Goal: Information Seeking & Learning: Learn about a topic

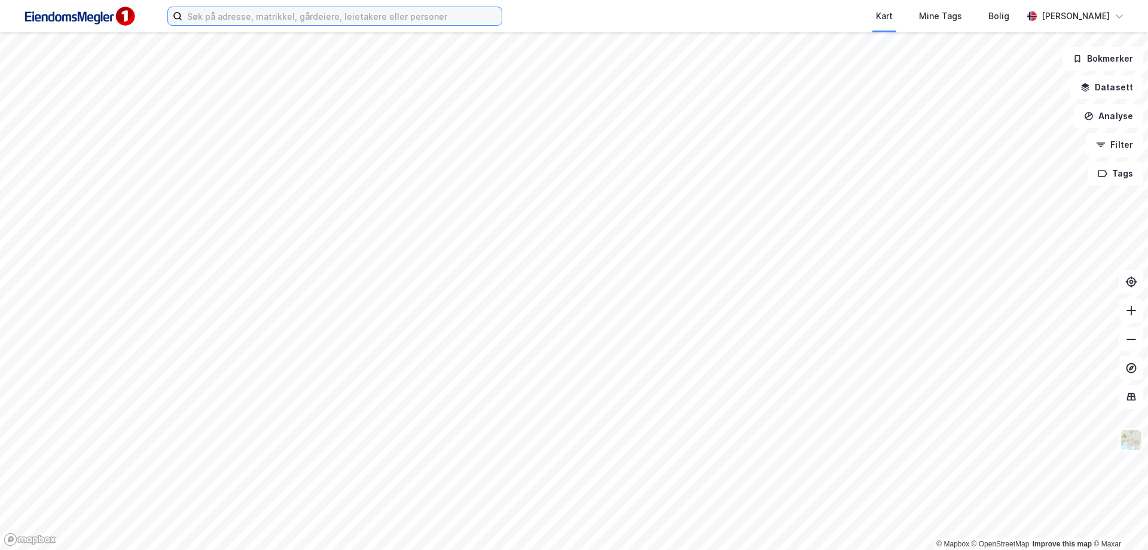
click at [365, 17] on input at bounding box center [341, 16] width 319 height 18
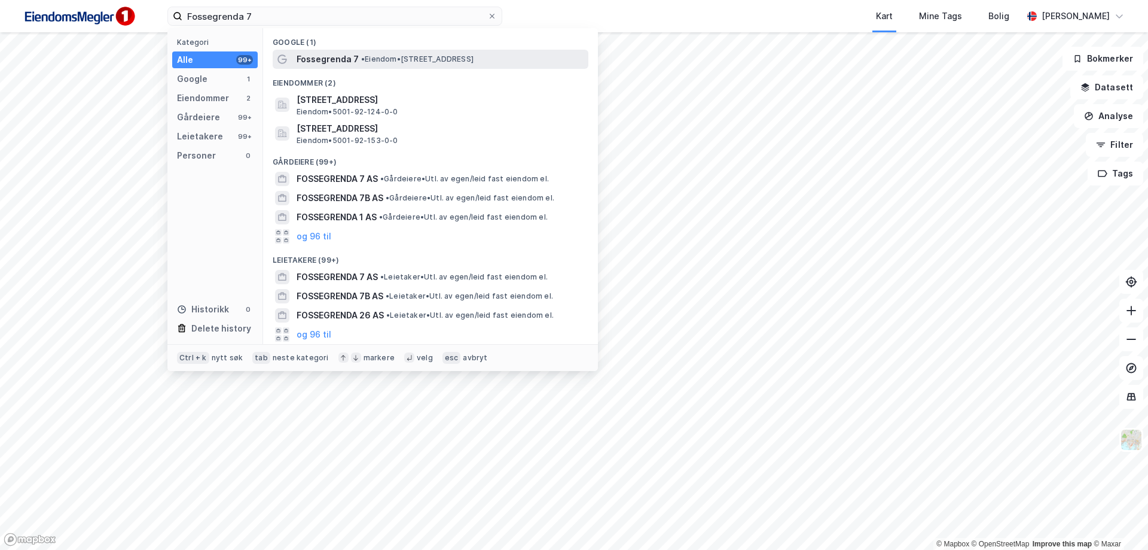
click at [361, 60] on span "•" at bounding box center [363, 58] width 4 height 9
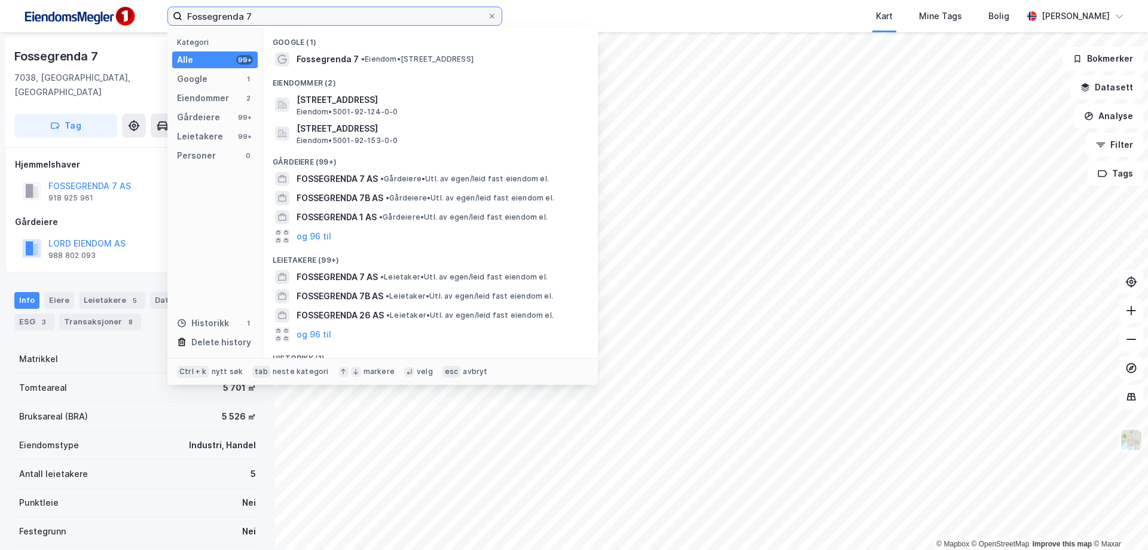
drag, startPoint x: 264, startPoint y: 17, endPoint x: 186, endPoint y: 18, distance: 78.4
click at [186, 18] on input "Fossegrenda 7" at bounding box center [334, 16] width 305 height 18
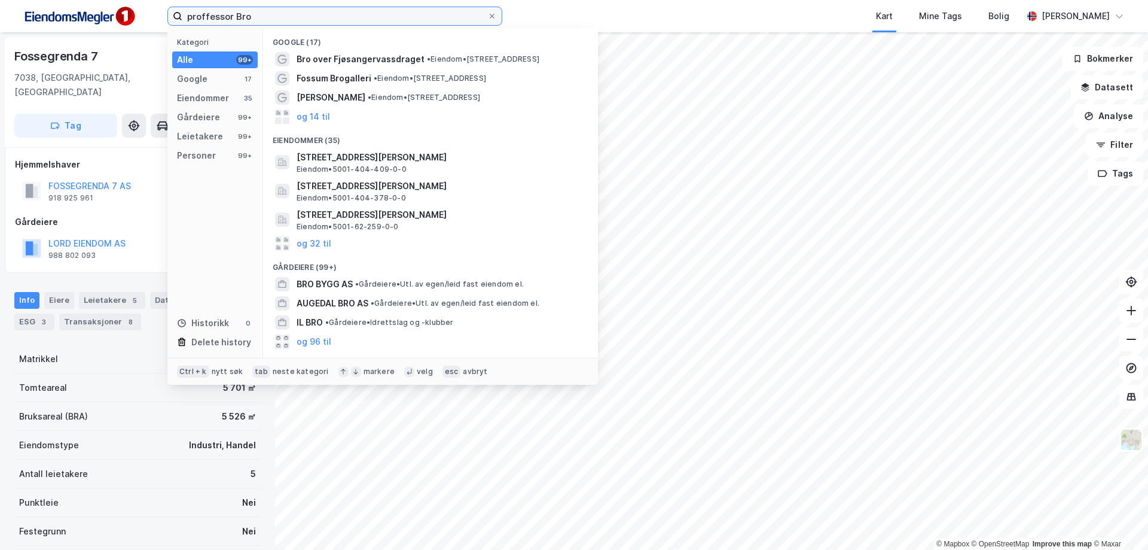
click at [205, 10] on input "proffessor Bro" at bounding box center [334, 16] width 305 height 18
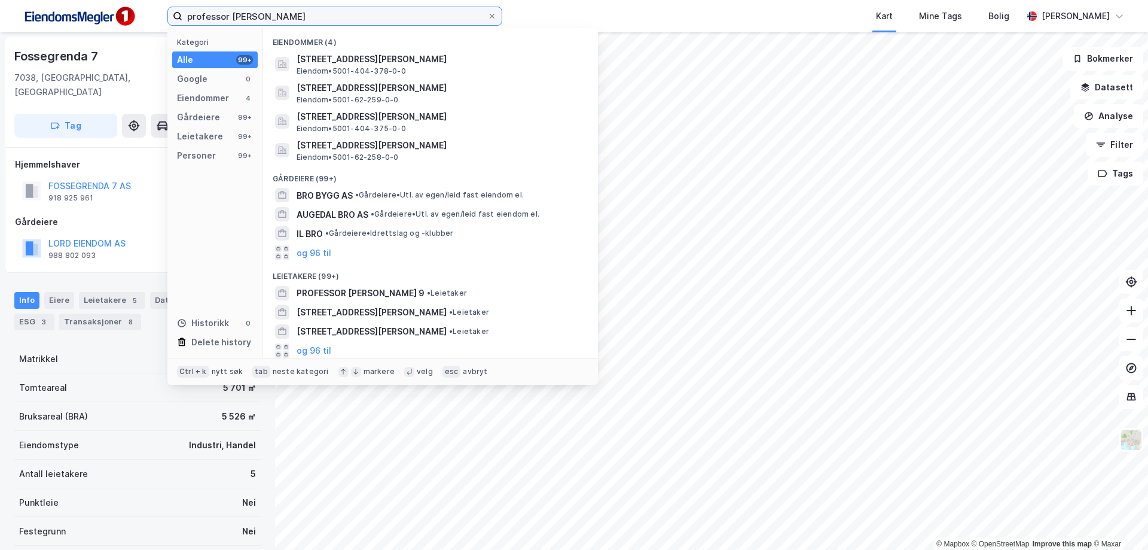
click at [268, 19] on input "professor [PERSON_NAME]" at bounding box center [334, 16] width 305 height 18
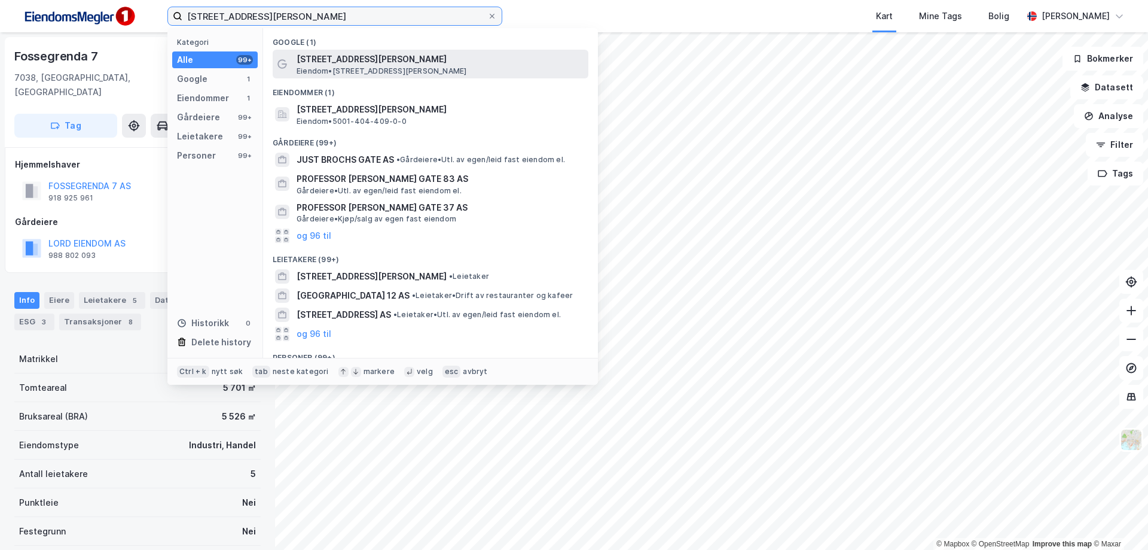
type input "[STREET_ADDRESS][PERSON_NAME]"
drag, startPoint x: 328, startPoint y: 57, endPoint x: 324, endPoint y: 52, distance: 7.2
click at [324, 52] on span "[STREET_ADDRESS][PERSON_NAME]" at bounding box center [440, 59] width 287 height 14
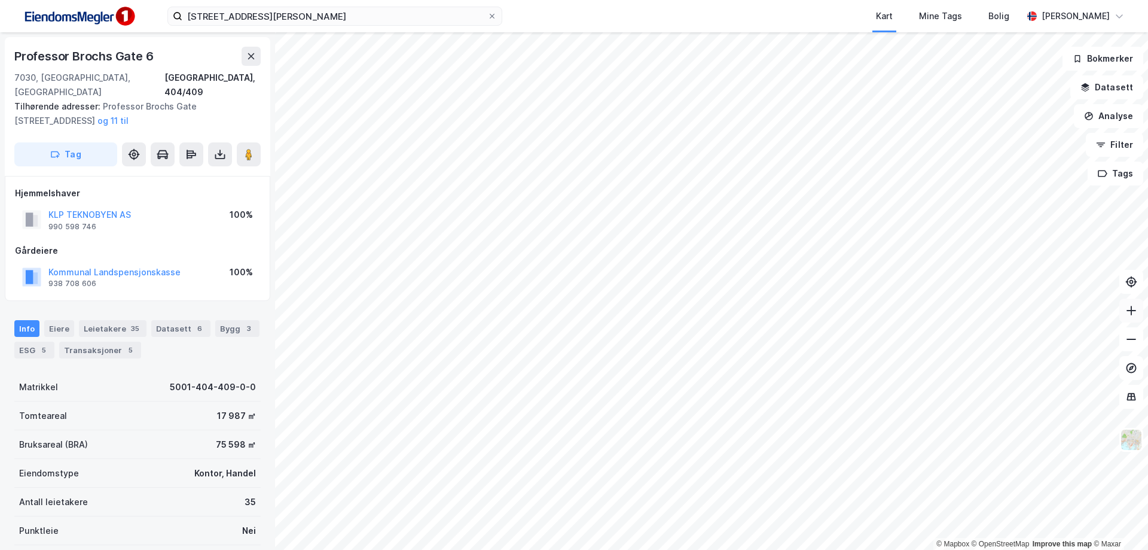
click at [1130, 315] on icon at bounding box center [1132, 310] width 12 height 12
click at [1138, 344] on button at bounding box center [1132, 339] width 24 height 24
click at [1138, 343] on button at bounding box center [1132, 339] width 24 height 24
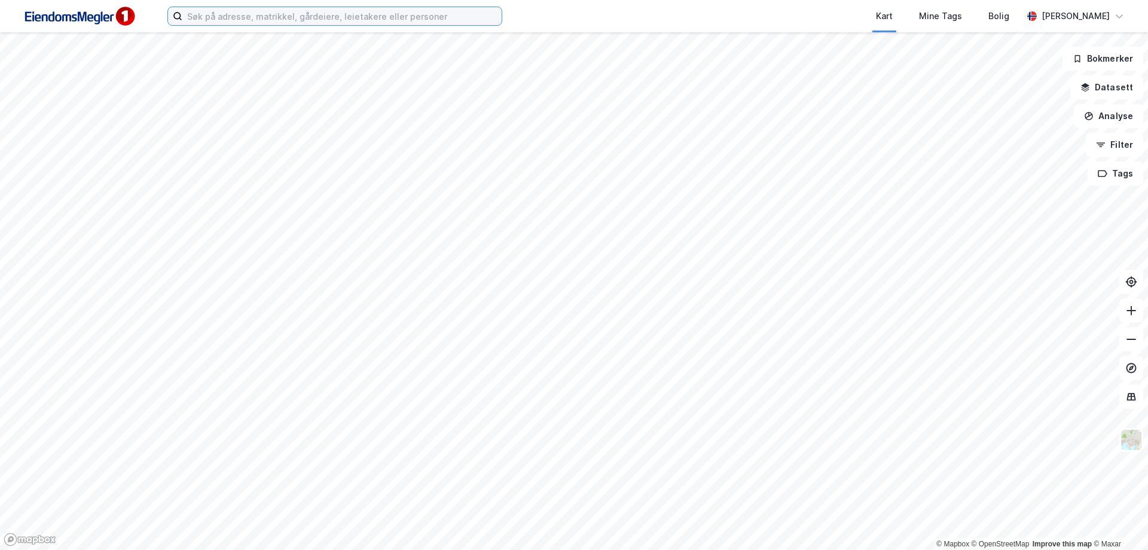
click at [318, 18] on input at bounding box center [341, 16] width 319 height 18
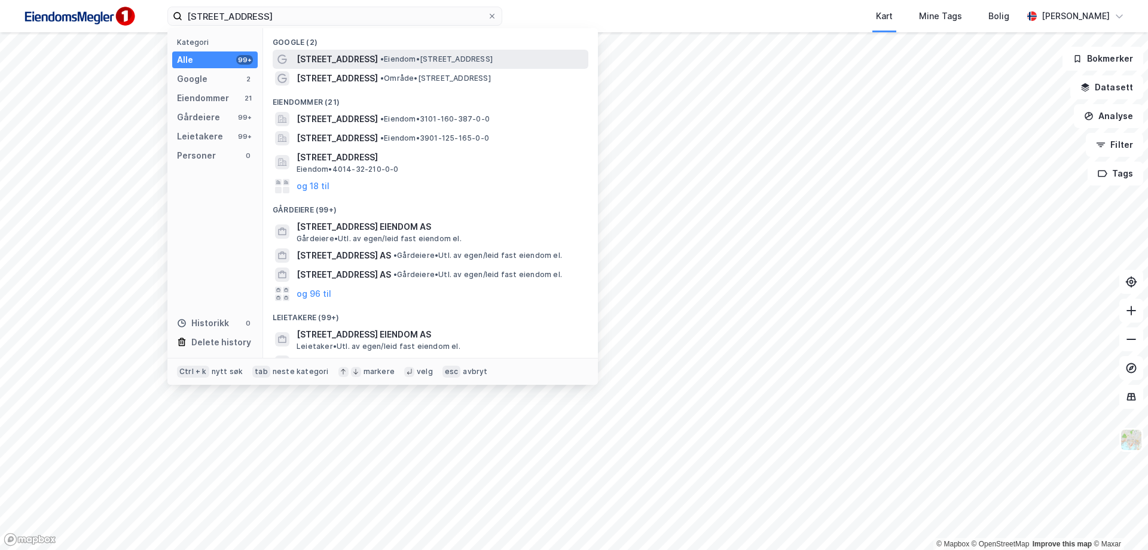
click at [319, 63] on span "Skippergata 12" at bounding box center [337, 59] width 81 height 14
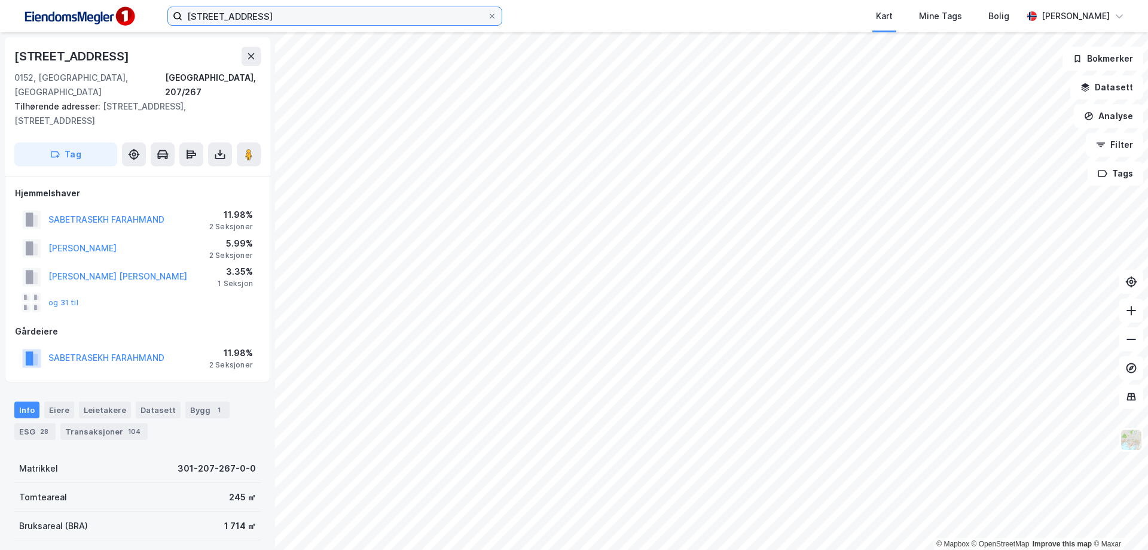
click at [275, 19] on input "skippergata 12" at bounding box center [334, 16] width 305 height 18
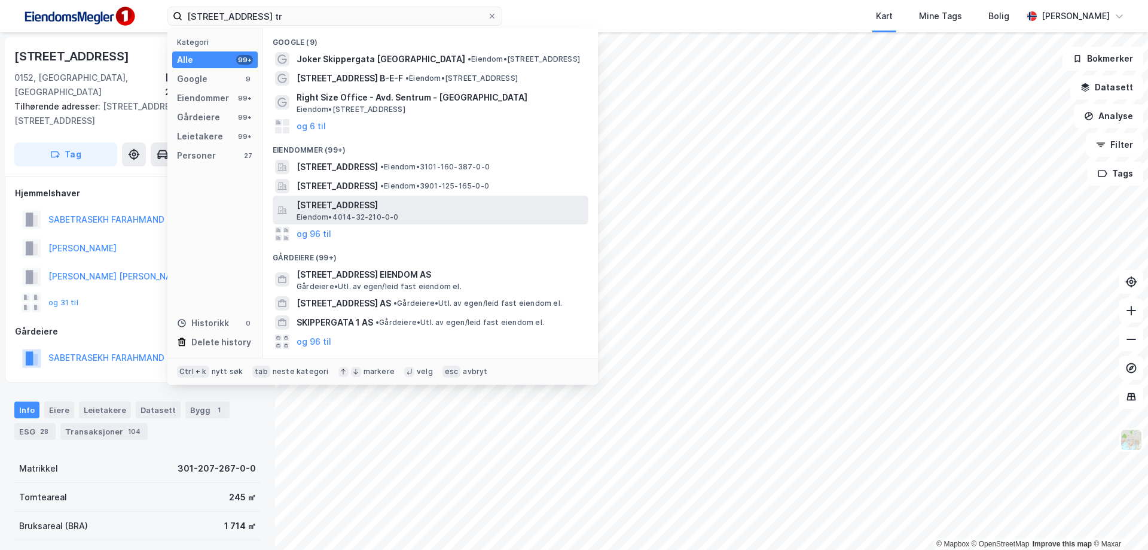
drag, startPoint x: 386, startPoint y: 202, endPoint x: 387, endPoint y: 209, distance: 6.7
click at [387, 209] on span "Skippergata 12, 3770, KRAGERØ, KRAGERØ" at bounding box center [440, 205] width 287 height 14
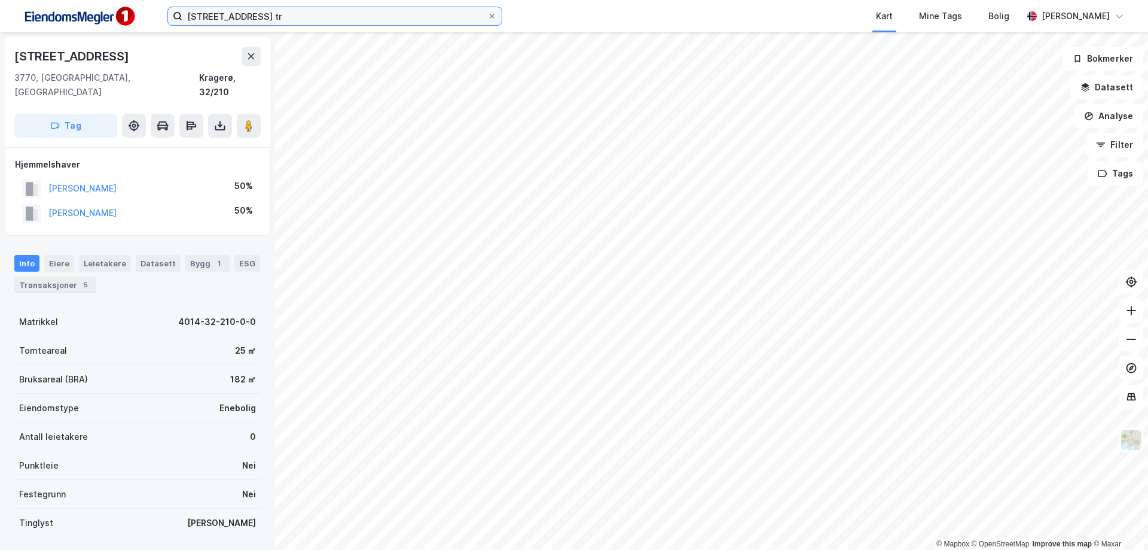
click at [318, 19] on input "skippergata 12 tr" at bounding box center [334, 16] width 305 height 18
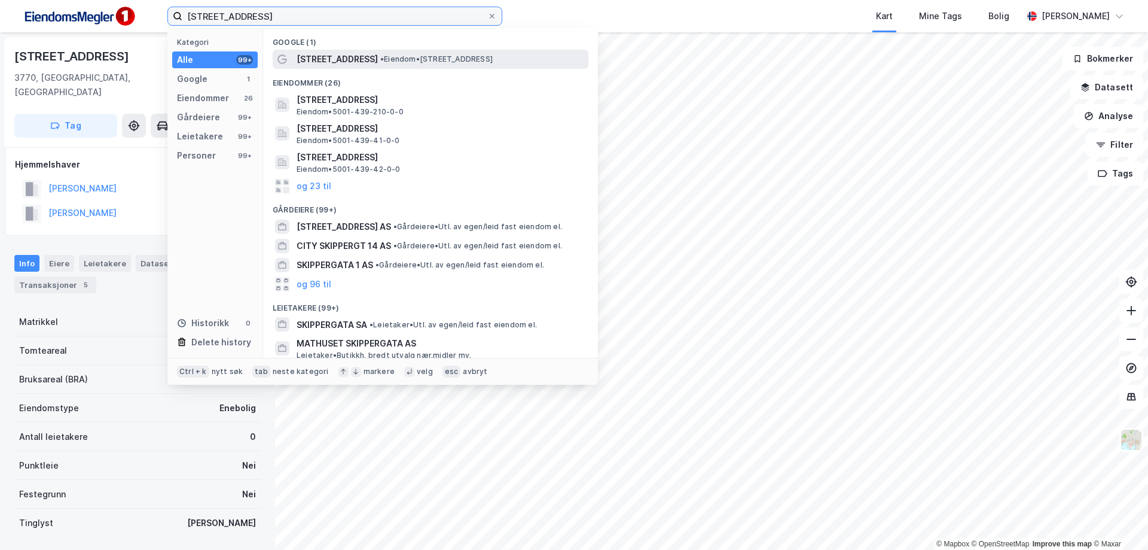
type input "skippergata 14 trondheim"
click at [352, 62] on span "Skippergata 14" at bounding box center [337, 59] width 81 height 14
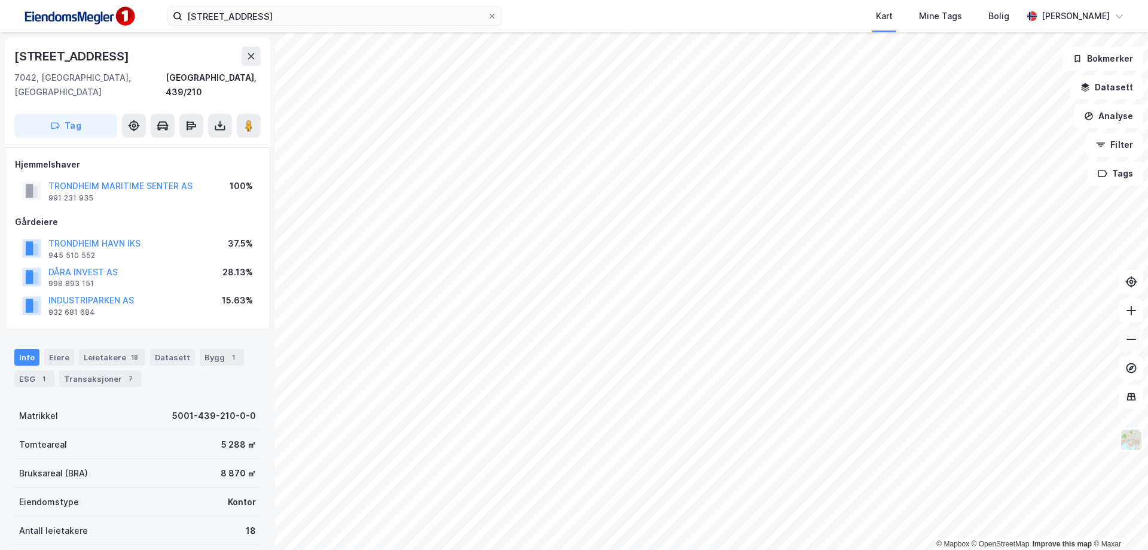
click at [1133, 342] on icon at bounding box center [1132, 339] width 12 height 12
click at [1133, 311] on icon at bounding box center [1132, 310] width 12 height 12
click at [0, 0] on button "DÅRA INVEST AS" at bounding box center [0, 0] width 0 height 0
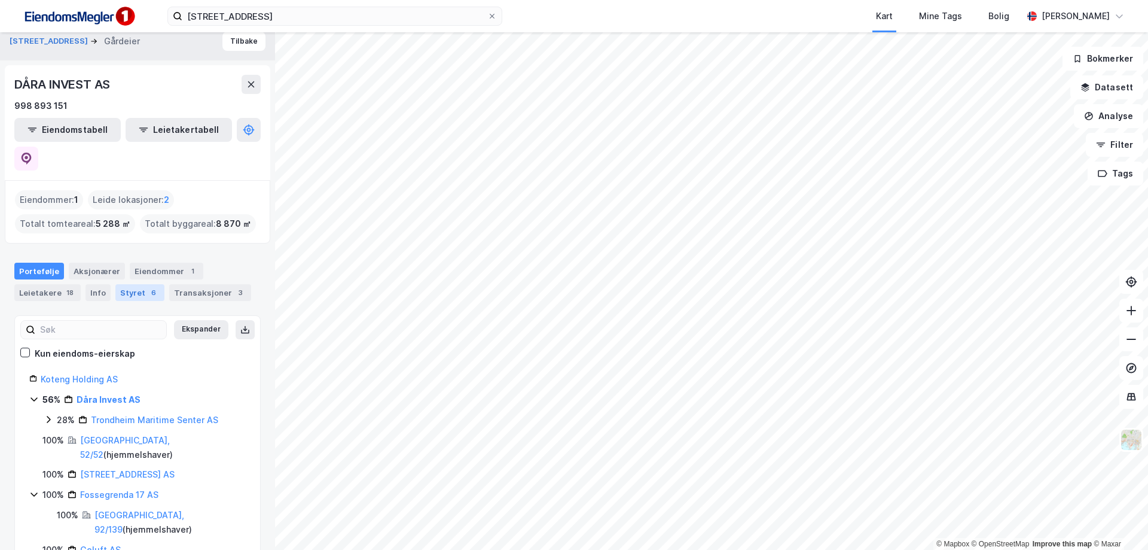
scroll to position [10, 0]
click at [124, 285] on div "Styret 6" at bounding box center [139, 293] width 49 height 17
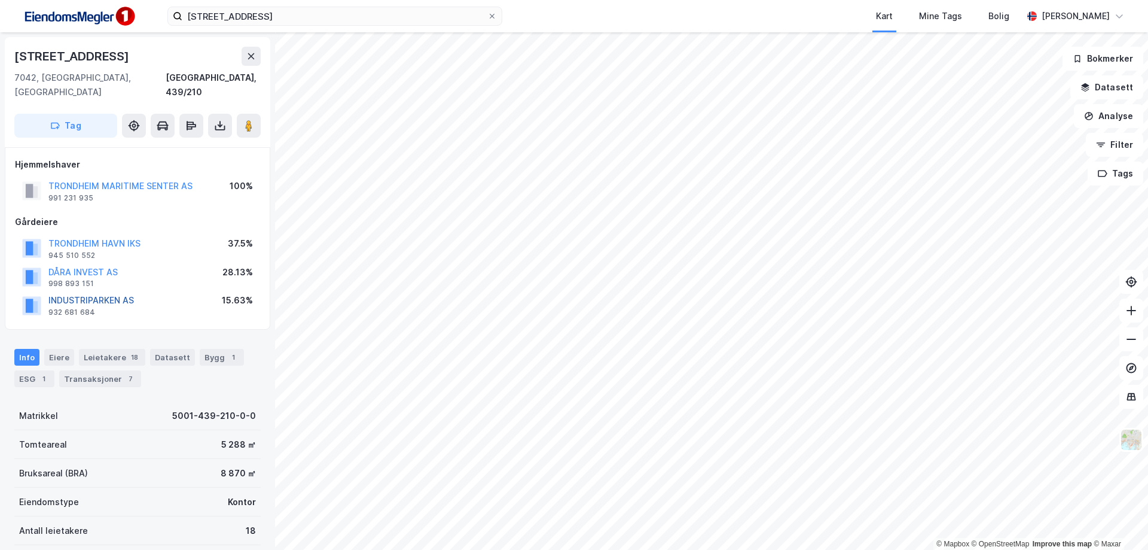
click at [0, 0] on button "INDUSTRIPARKEN AS" at bounding box center [0, 0] width 0 height 0
